Goal: Transaction & Acquisition: Purchase product/service

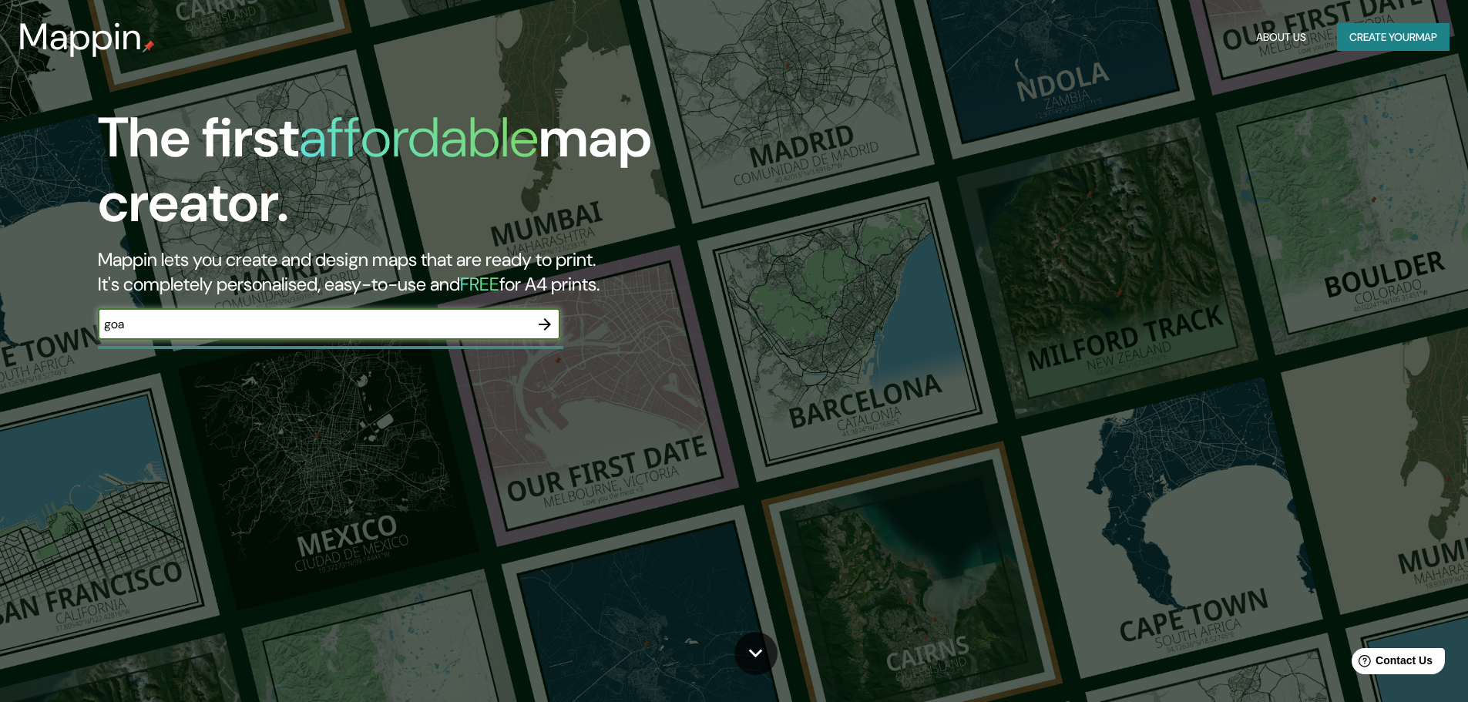
type input "goa"
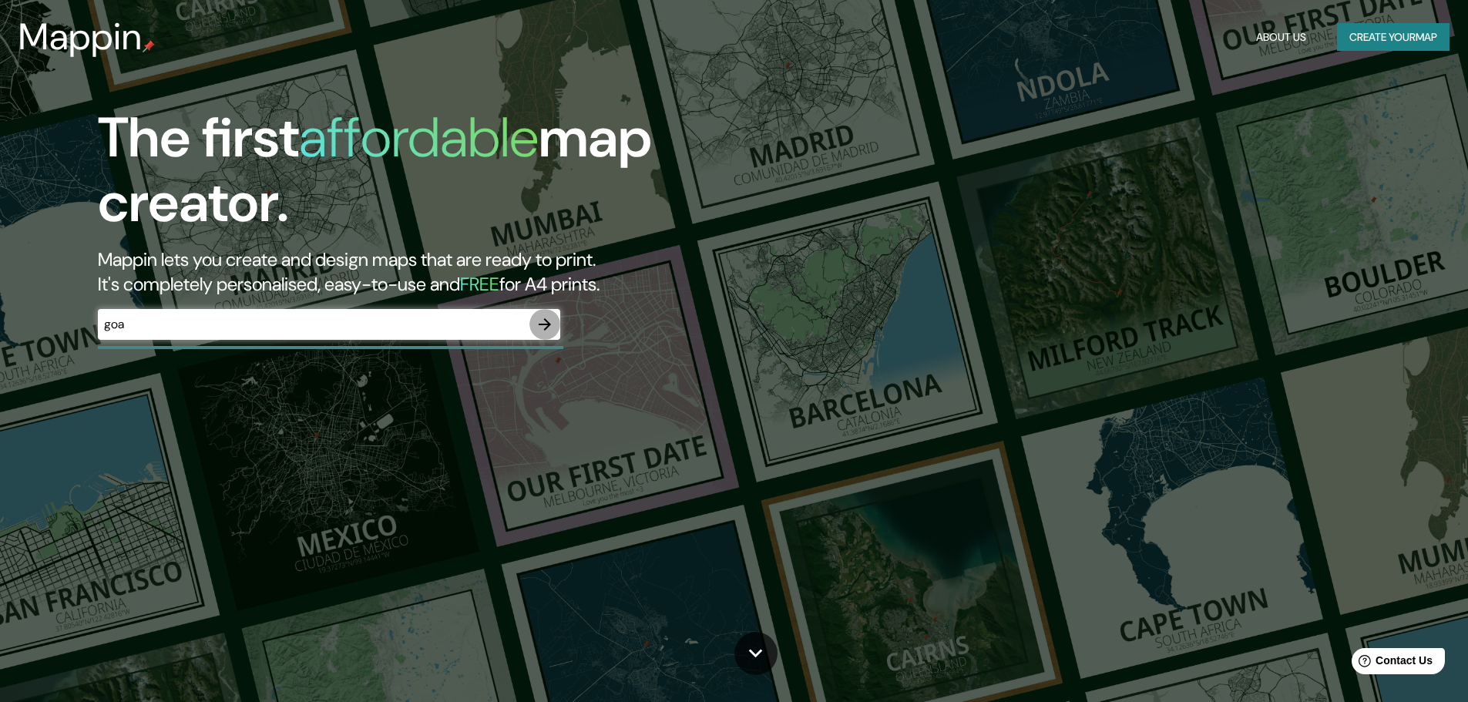
click at [548, 319] on icon "button" at bounding box center [545, 324] width 18 height 18
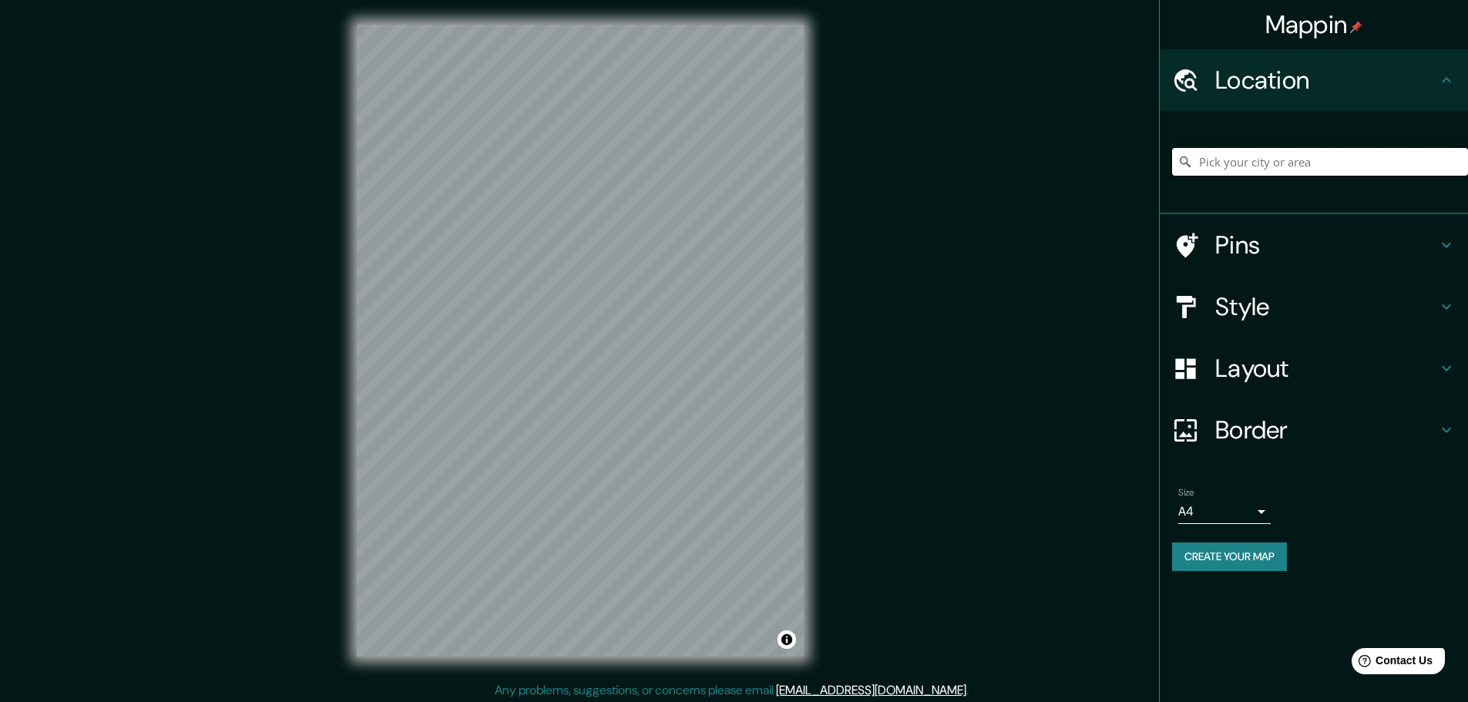
click at [1287, 173] on input "Pick your city or area" at bounding box center [1320, 162] width 296 height 28
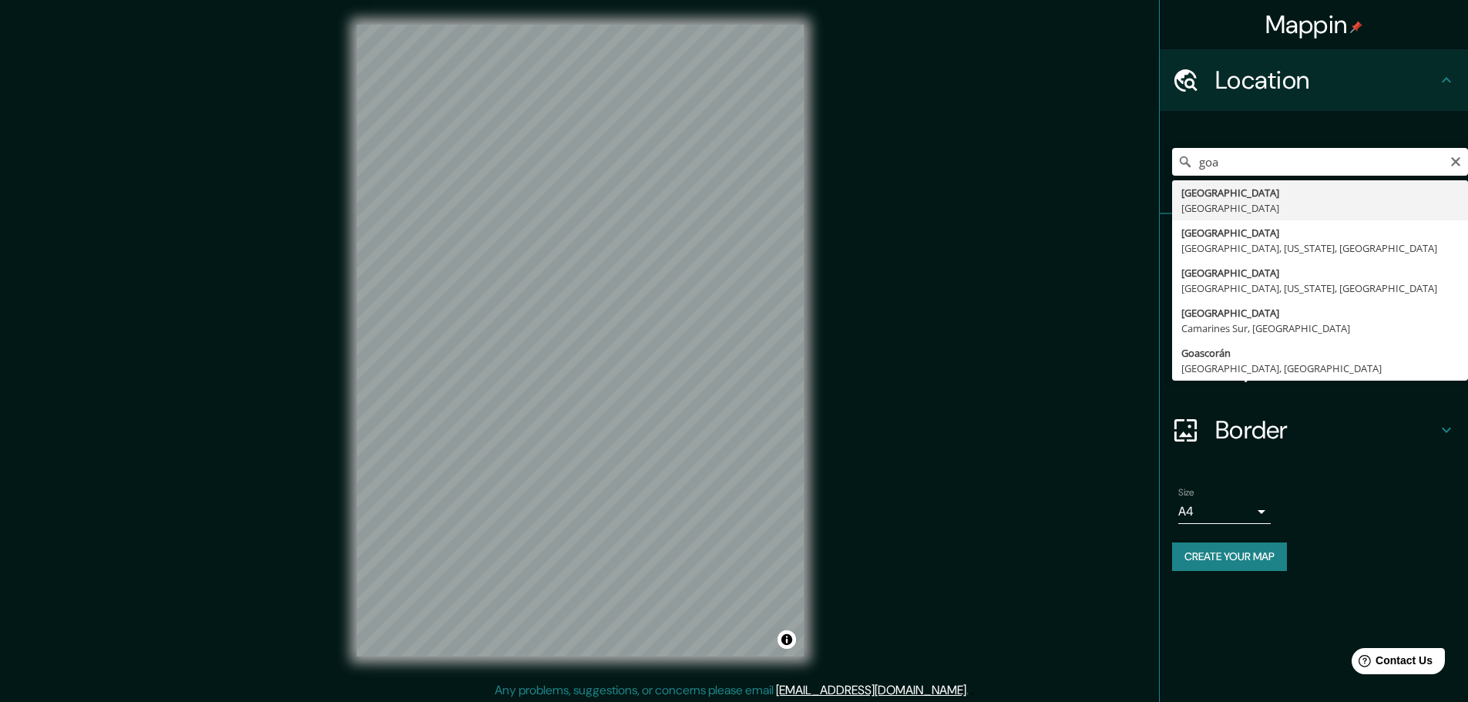
type input "[GEOGRAPHIC_DATA], [GEOGRAPHIC_DATA]"
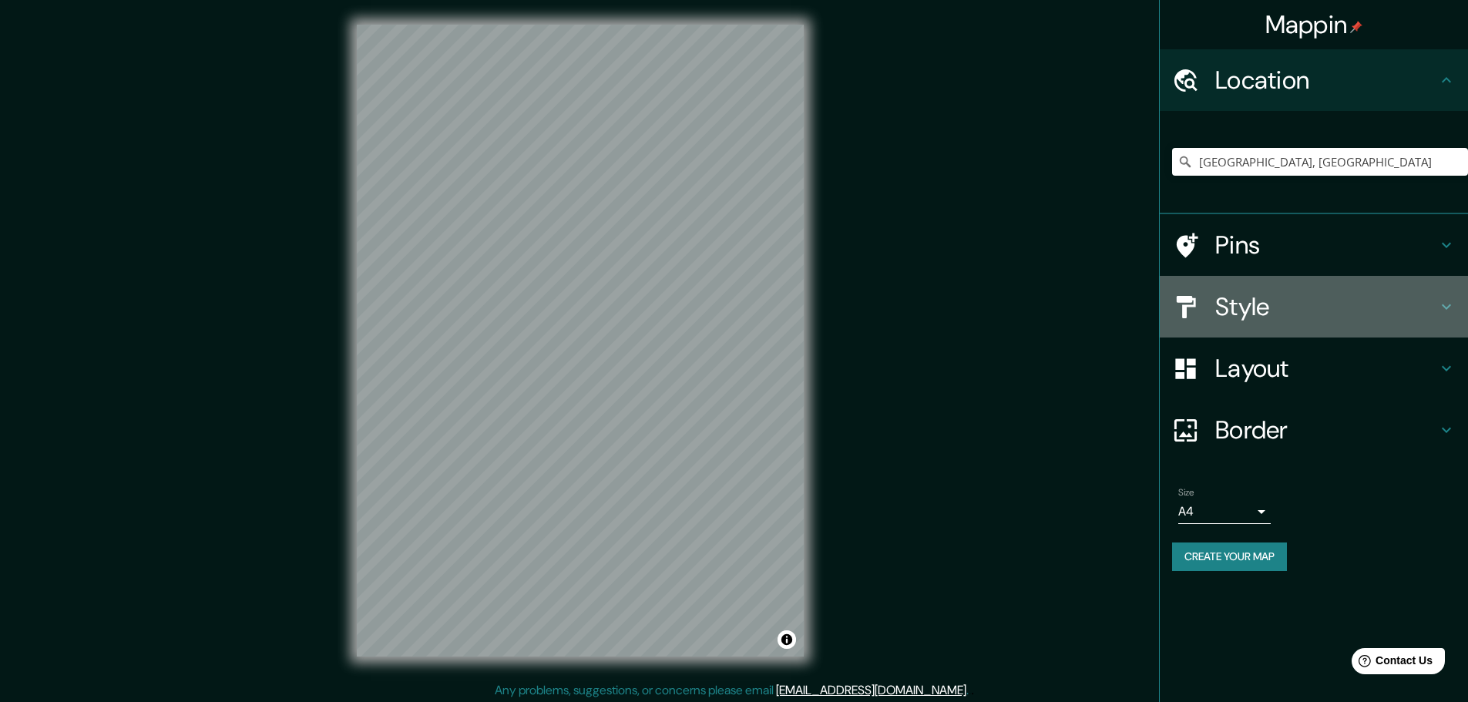
click at [1238, 309] on h4 "Style" at bounding box center [1326, 306] width 222 height 31
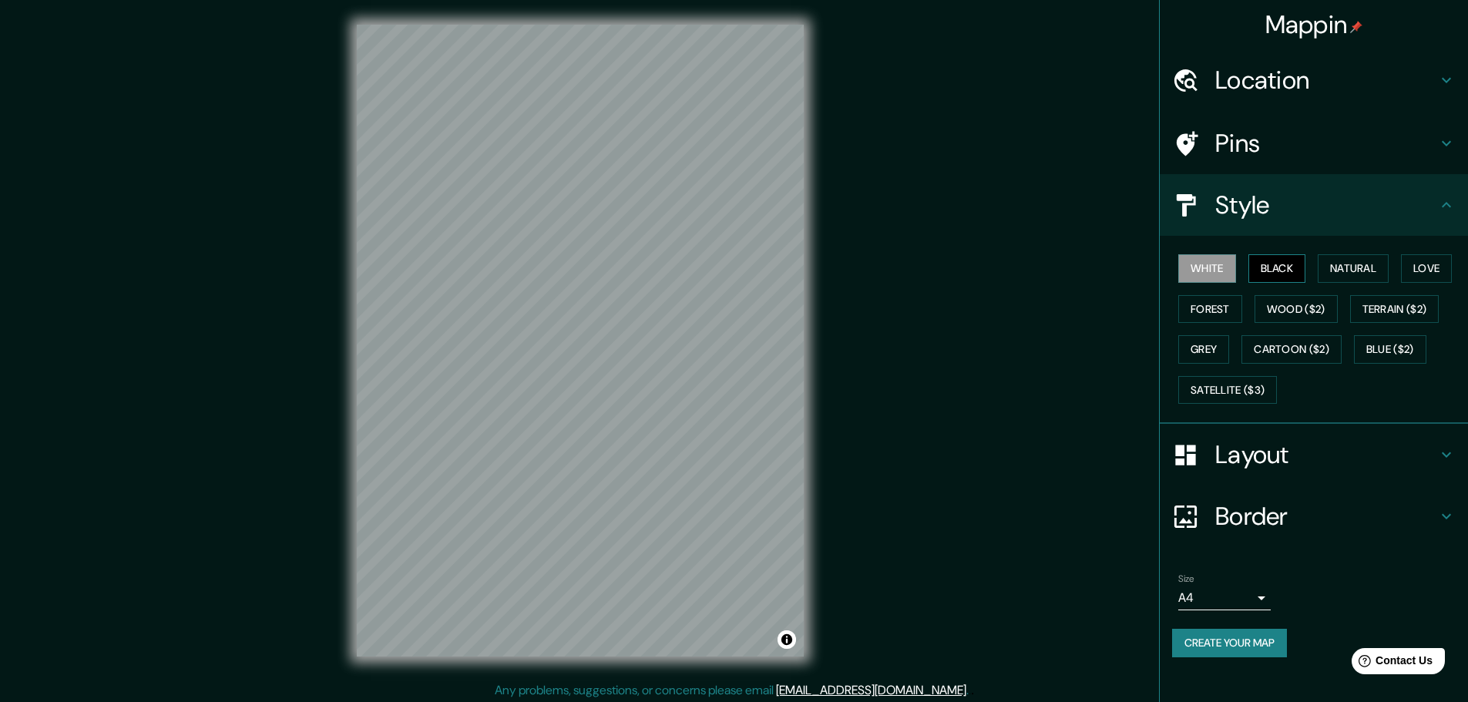
click at [1295, 264] on button "Black" at bounding box center [1278, 268] width 58 height 29
click at [1380, 274] on button "Natural" at bounding box center [1353, 268] width 71 height 29
click at [1452, 270] on button "Love" at bounding box center [1426, 268] width 51 height 29
click at [1214, 306] on button "Forest" at bounding box center [1210, 309] width 64 height 29
click at [1341, 319] on div "White Black Natural Love Forest Wood ($2) Terrain ($2) Grey Cartoon ($2) Blue (…" at bounding box center [1320, 329] width 296 height 162
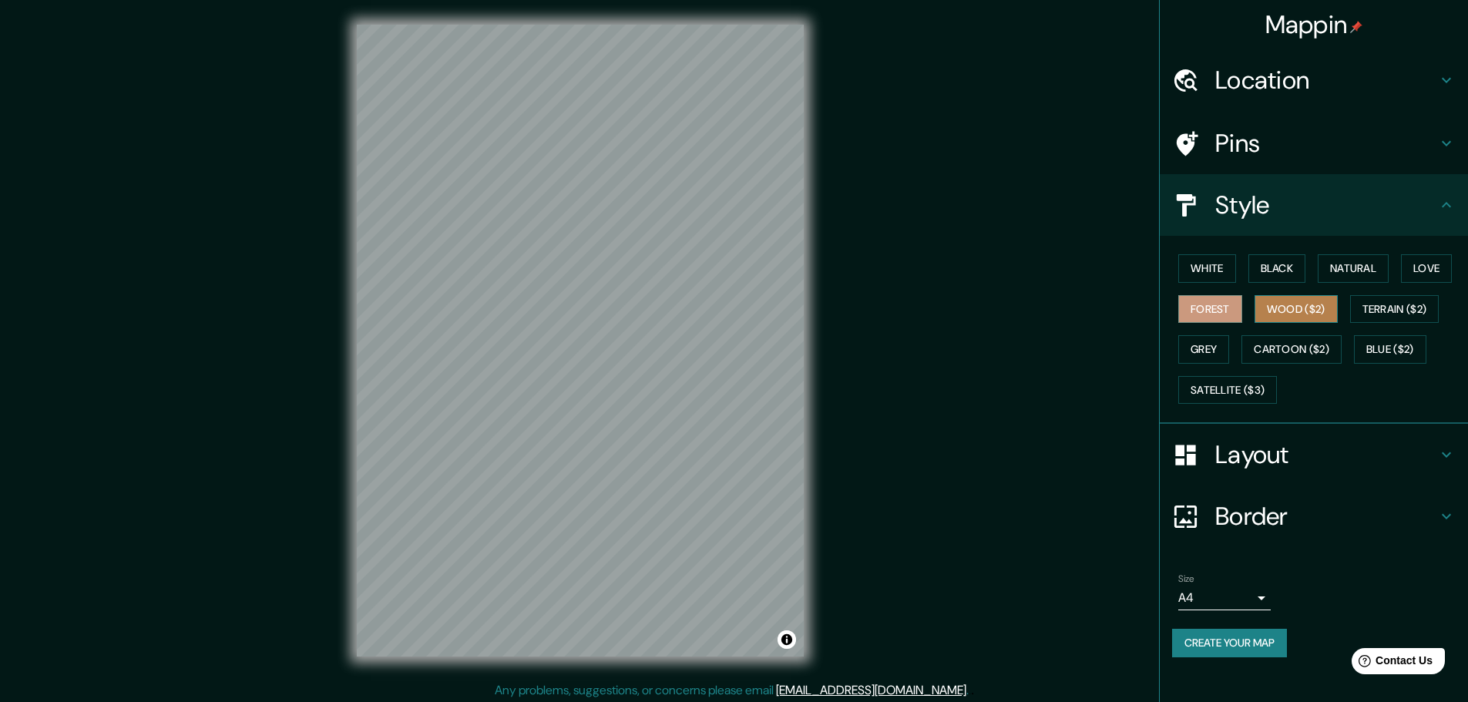
click at [1316, 314] on button "Wood ($2)" at bounding box center [1296, 309] width 83 height 29
click at [1409, 300] on button "Terrain ($2)" at bounding box center [1394, 309] width 89 height 29
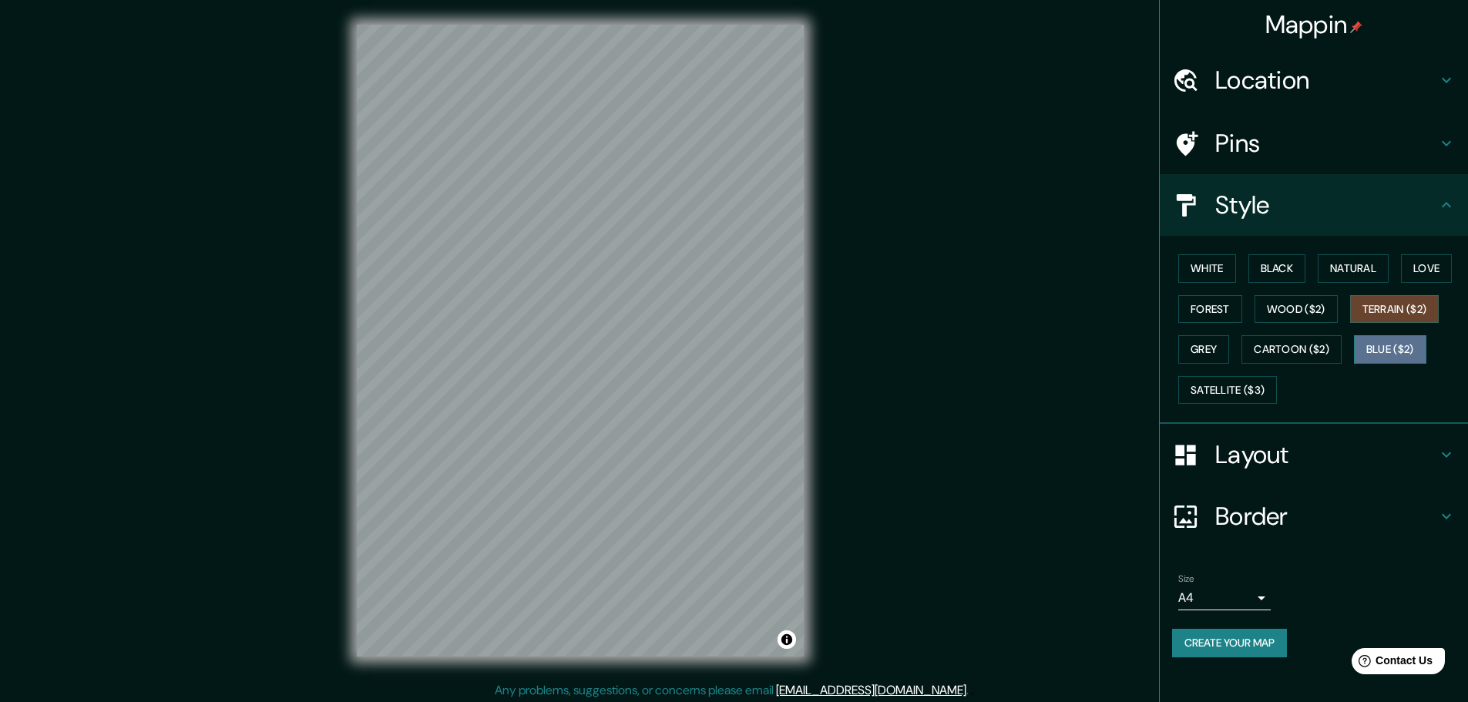
click at [1388, 351] on button "Blue ($2)" at bounding box center [1390, 349] width 72 height 29
click at [1303, 351] on button "Cartoon ($2)" at bounding box center [1292, 349] width 100 height 29
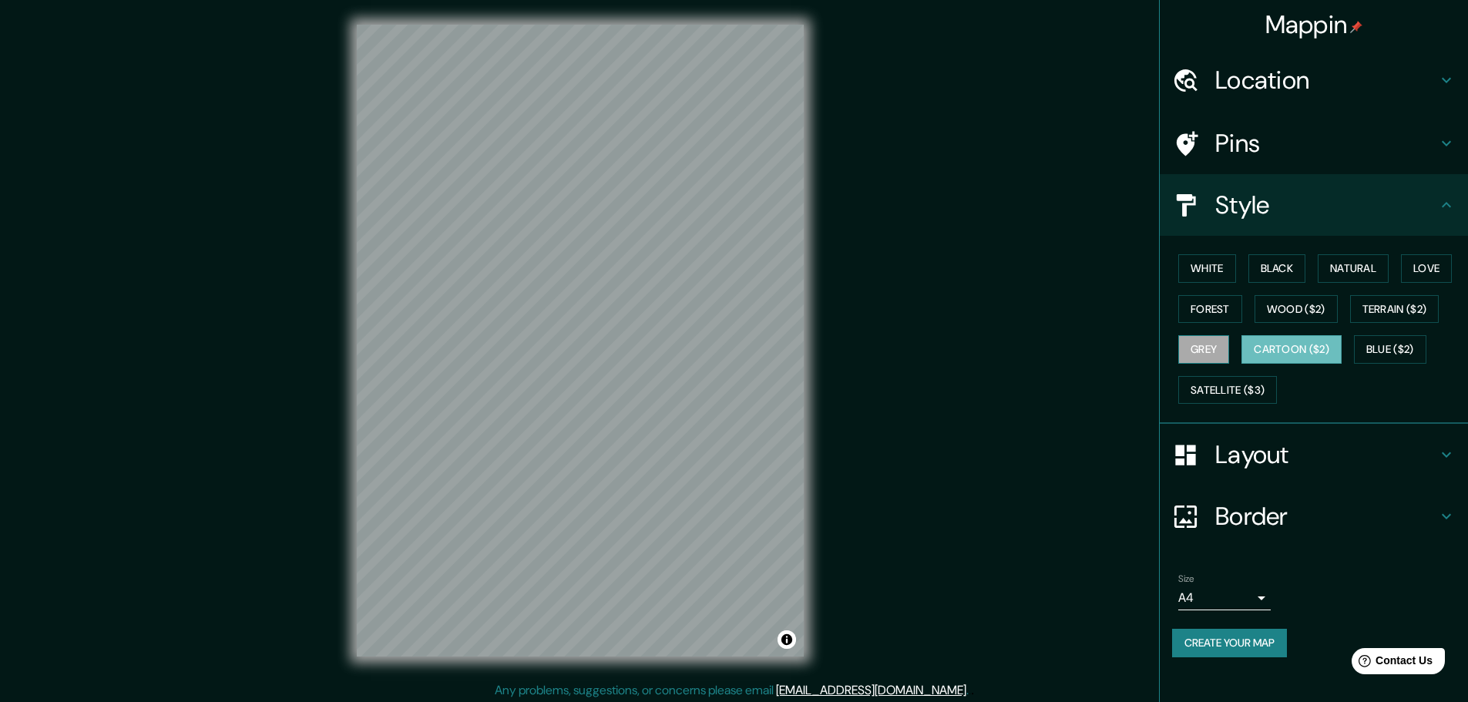
click at [1205, 351] on button "Grey" at bounding box center [1203, 349] width 51 height 29
click at [1219, 392] on button "Satellite ($3)" at bounding box center [1227, 390] width 99 height 29
